Goal: Task Accomplishment & Management: Manage account settings

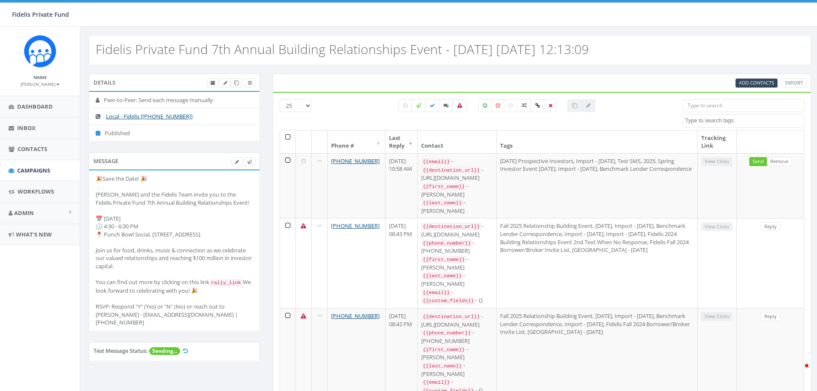
select select
click at [23, 127] on span "Inbox" at bounding box center [26, 128] width 18 height 8
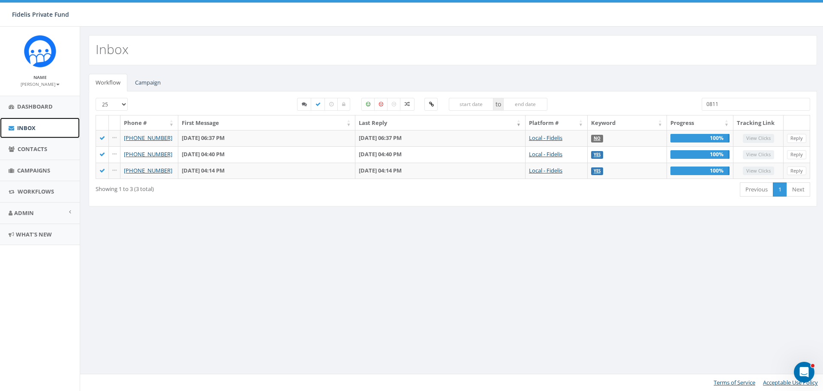
click at [42, 127] on link "Inbox" at bounding box center [40, 127] width 80 height 21
click at [122, 105] on select "25 50 100" at bounding box center [112, 104] width 32 height 13
select select "100"
click at [96, 98] on select "25 50 100" at bounding box center [112, 104] width 32 height 13
click at [29, 129] on span "Inbox" at bounding box center [26, 128] width 18 height 8
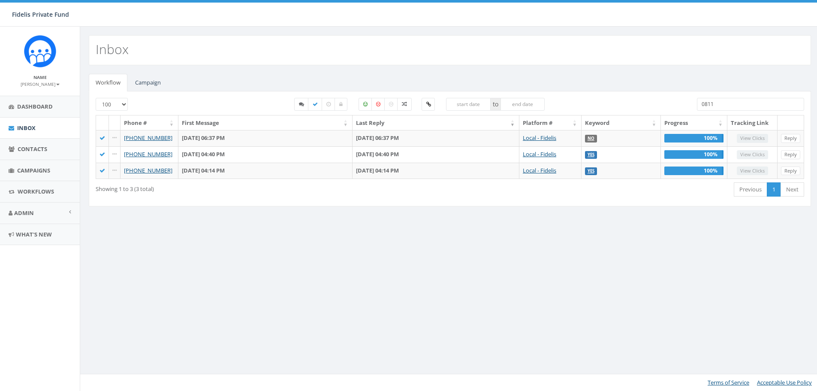
select select "100"
click at [152, 83] on link "Campaign" at bounding box center [147, 83] width 39 height 18
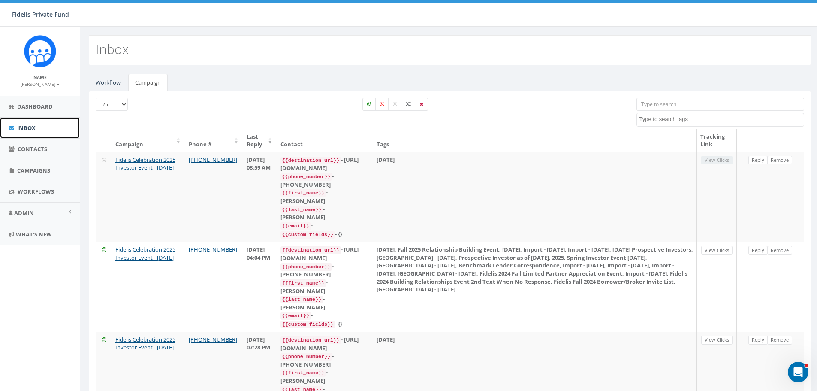
click at [33, 128] on span "Inbox" at bounding box center [26, 128] width 18 height 8
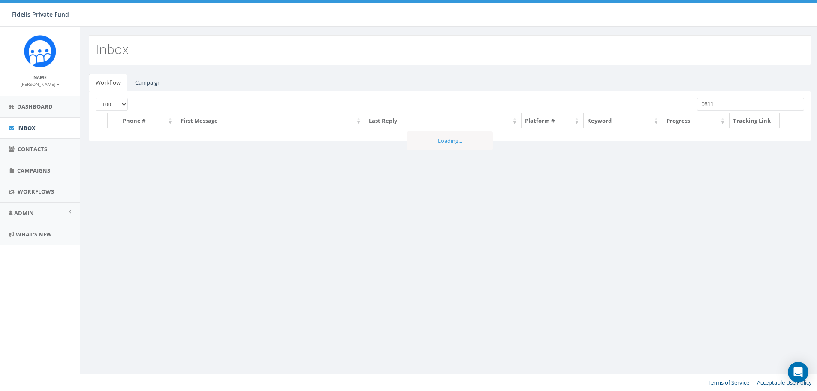
select select "100"
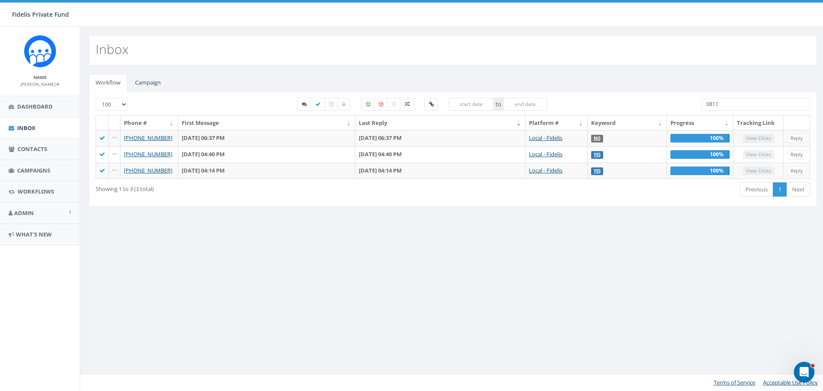
drag, startPoint x: 728, startPoint y: 105, endPoint x: 673, endPoint y: 105, distance: 54.5
click at [674, 105] on div "25 50 100 to 0811" at bounding box center [453, 106] width 728 height 17
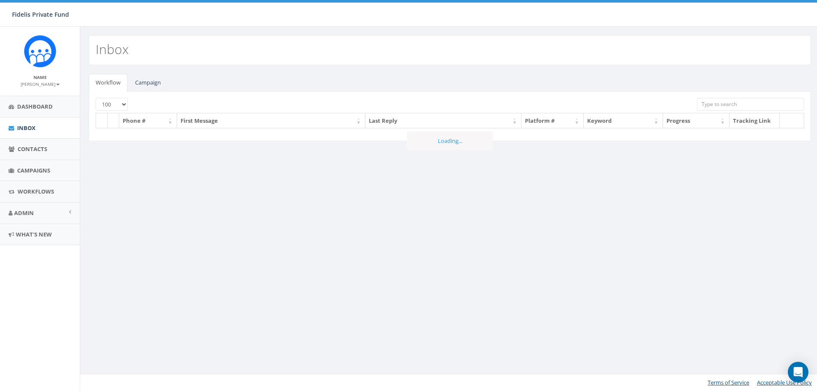
select select "100"
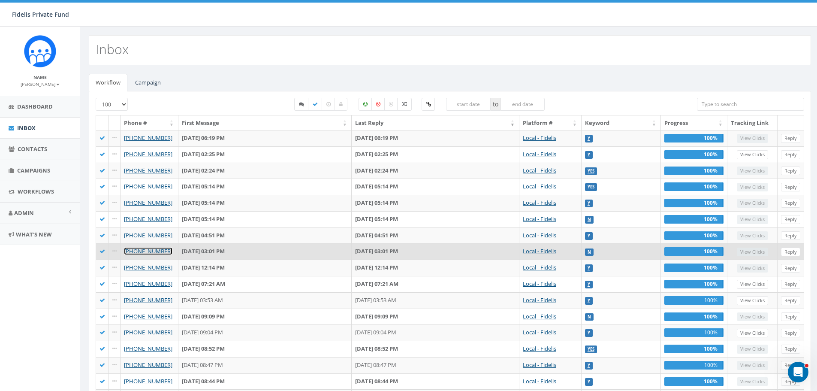
click at [158, 251] on link "[PHONE_NUMBER]" at bounding box center [148, 251] width 48 height 8
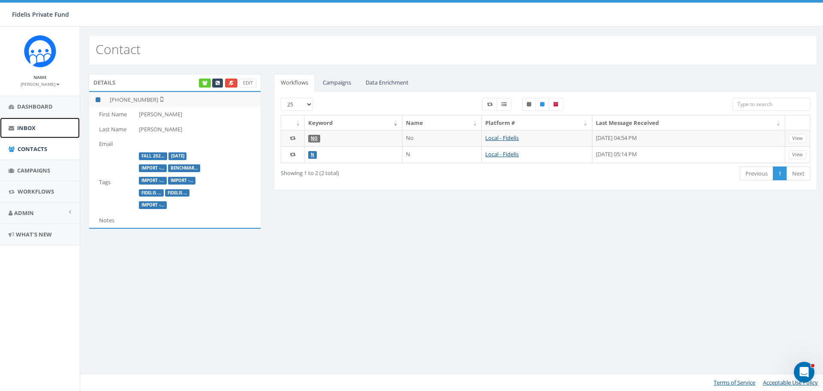
click at [39, 127] on link "Inbox" at bounding box center [40, 127] width 80 height 21
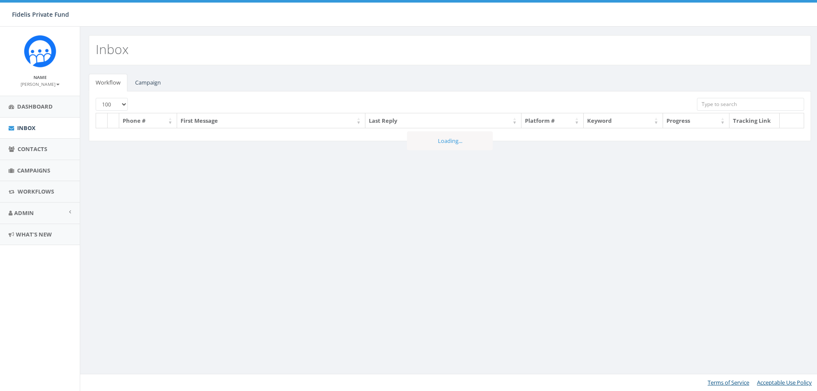
select select "100"
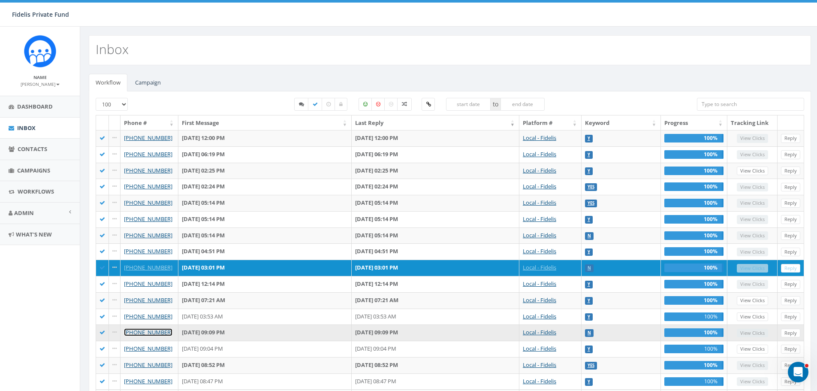
click at [152, 331] on link "+1 619-560-6643" at bounding box center [148, 332] width 48 height 8
